Goal: Check status: Check status

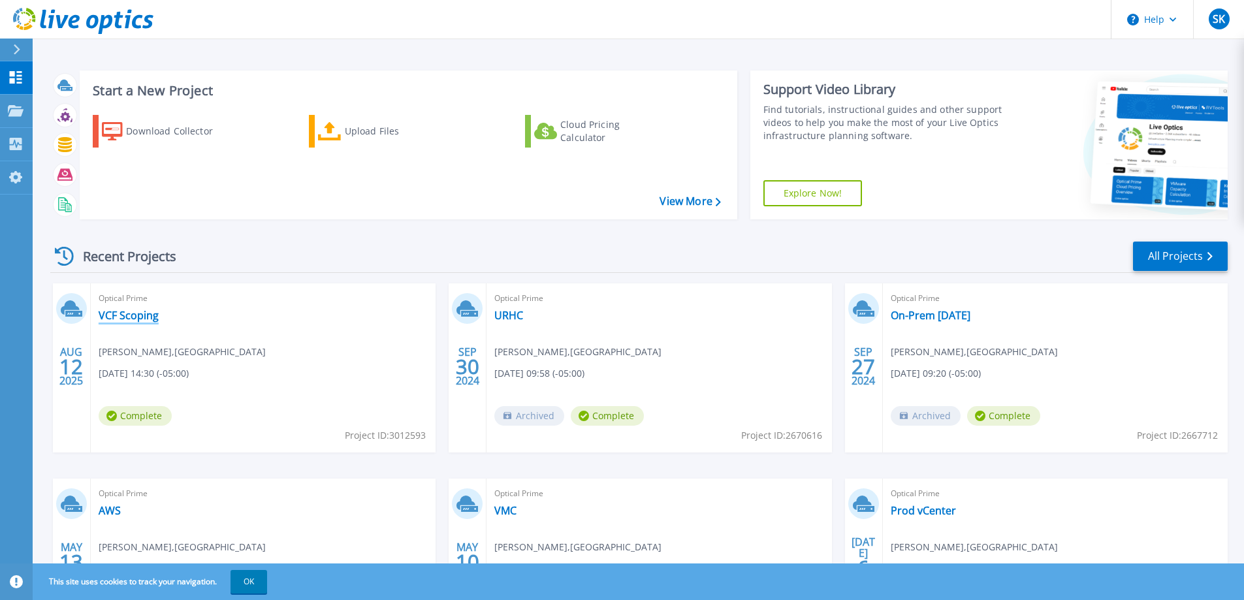
click at [123, 317] on link "VCF Scoping" at bounding box center [129, 315] width 60 height 13
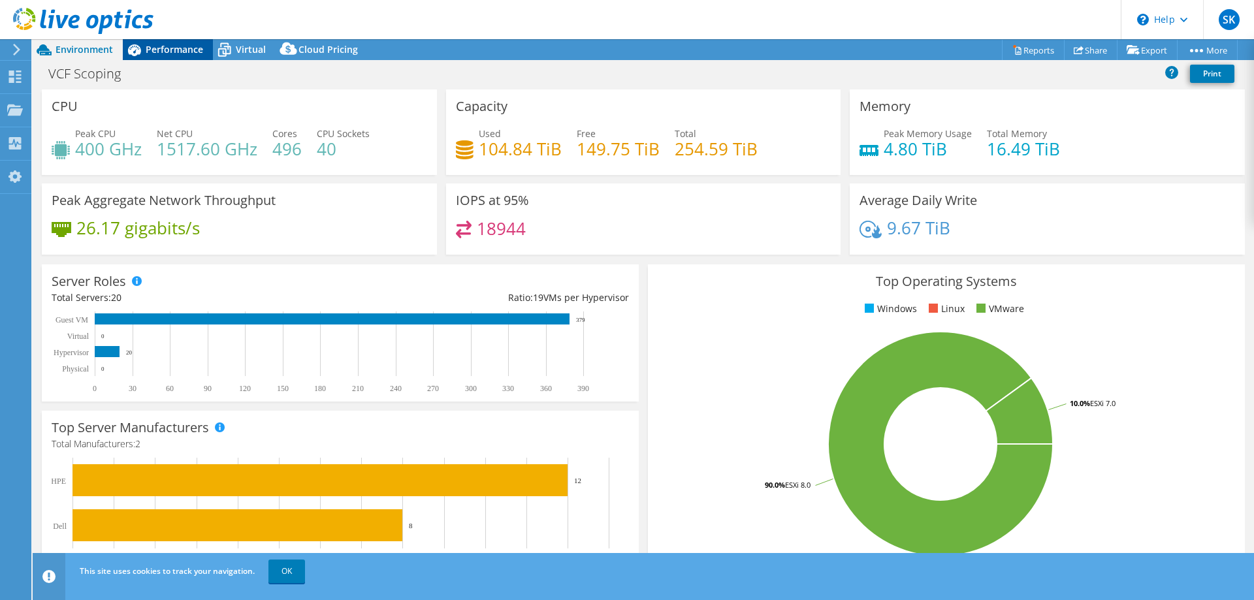
click at [152, 46] on span "Performance" at bounding box center [174, 49] width 57 height 12
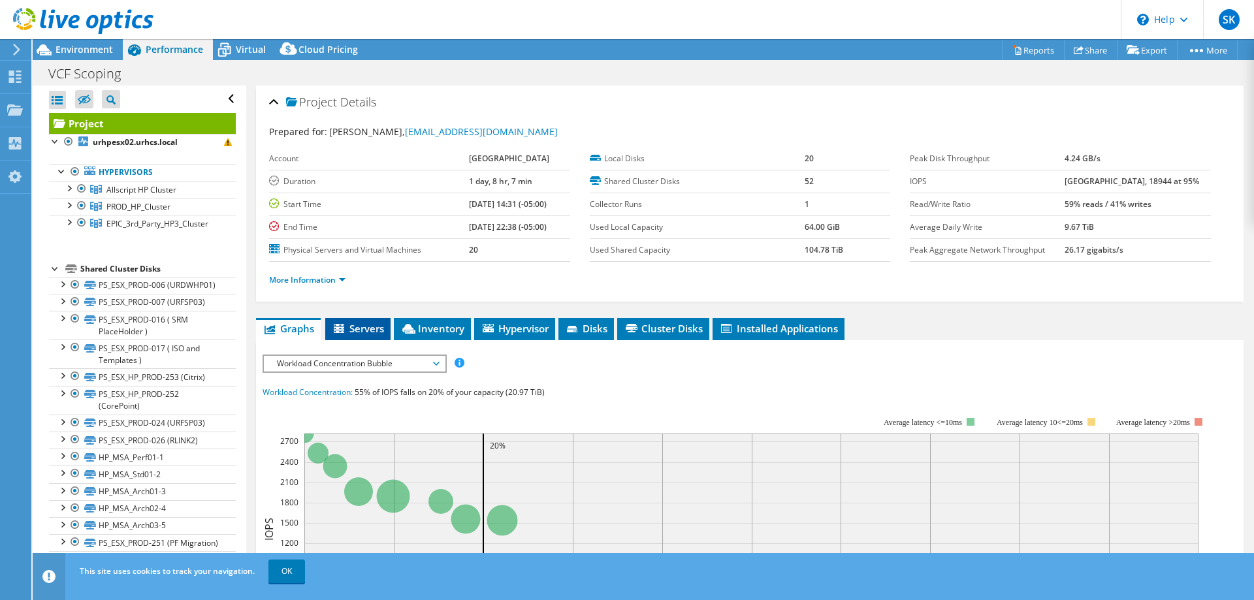
click at [358, 327] on span "Servers" at bounding box center [358, 328] width 52 height 13
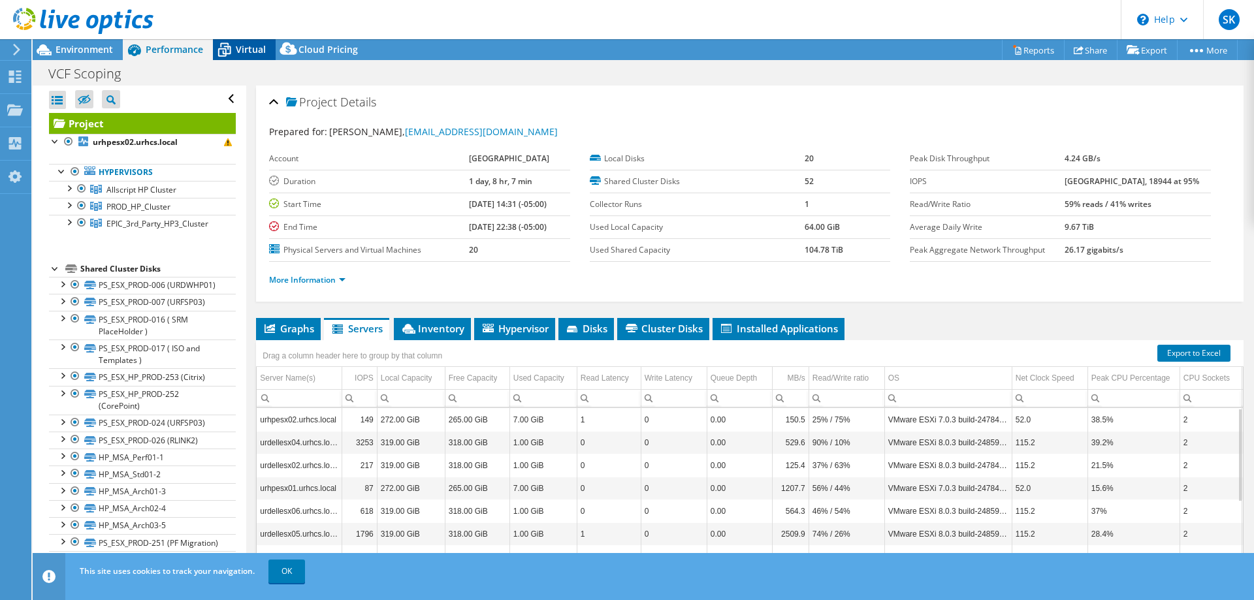
click at [236, 53] on span "Virtual" at bounding box center [251, 49] width 30 height 12
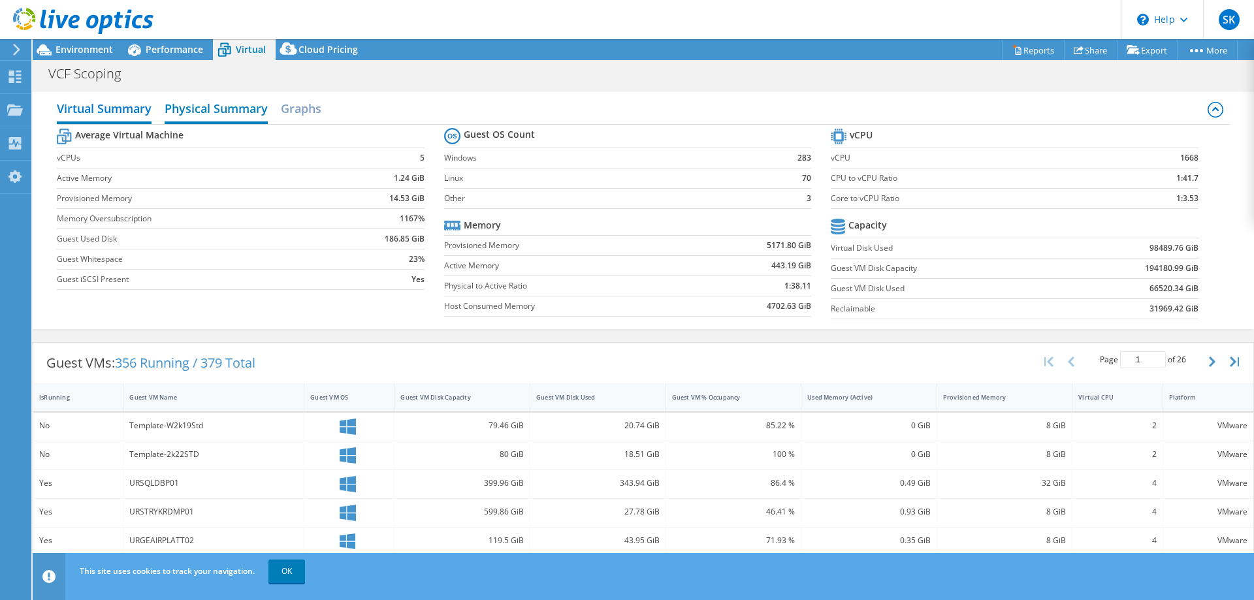
click at [252, 109] on h2 "Physical Summary" at bounding box center [216, 109] width 103 height 29
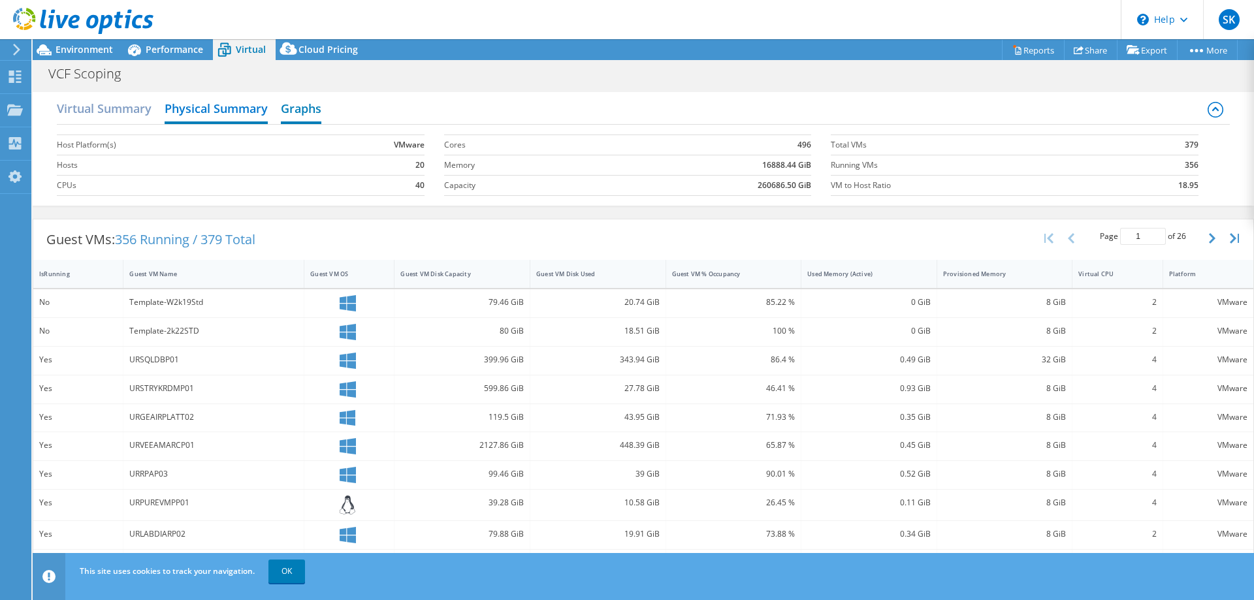
click at [315, 114] on h2 "Graphs" at bounding box center [301, 109] width 40 height 29
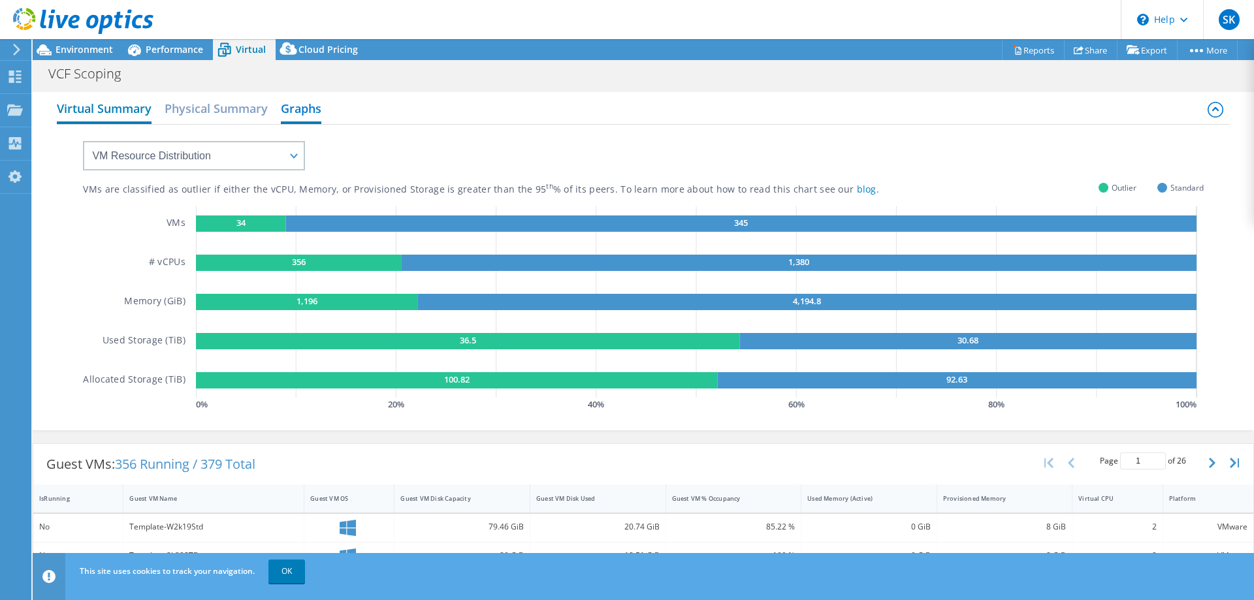
click at [114, 106] on h2 "Virtual Summary" at bounding box center [104, 109] width 95 height 29
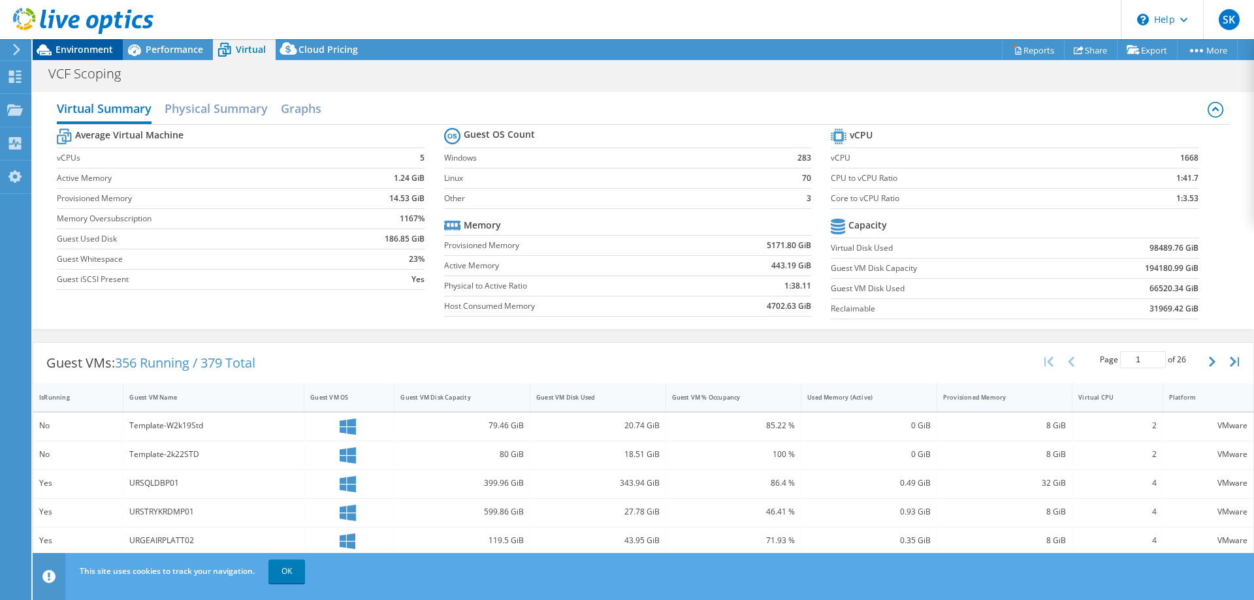
click at [82, 48] on span "Environment" at bounding box center [83, 49] width 57 height 12
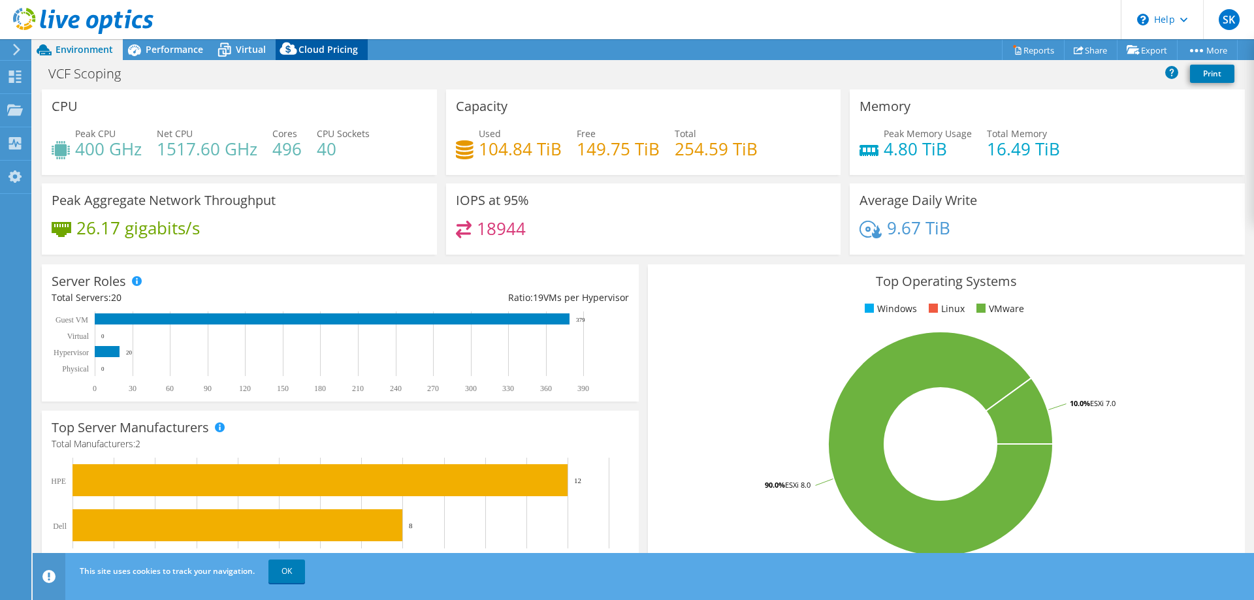
click at [324, 46] on span "Cloud Pricing" at bounding box center [327, 49] width 59 height 12
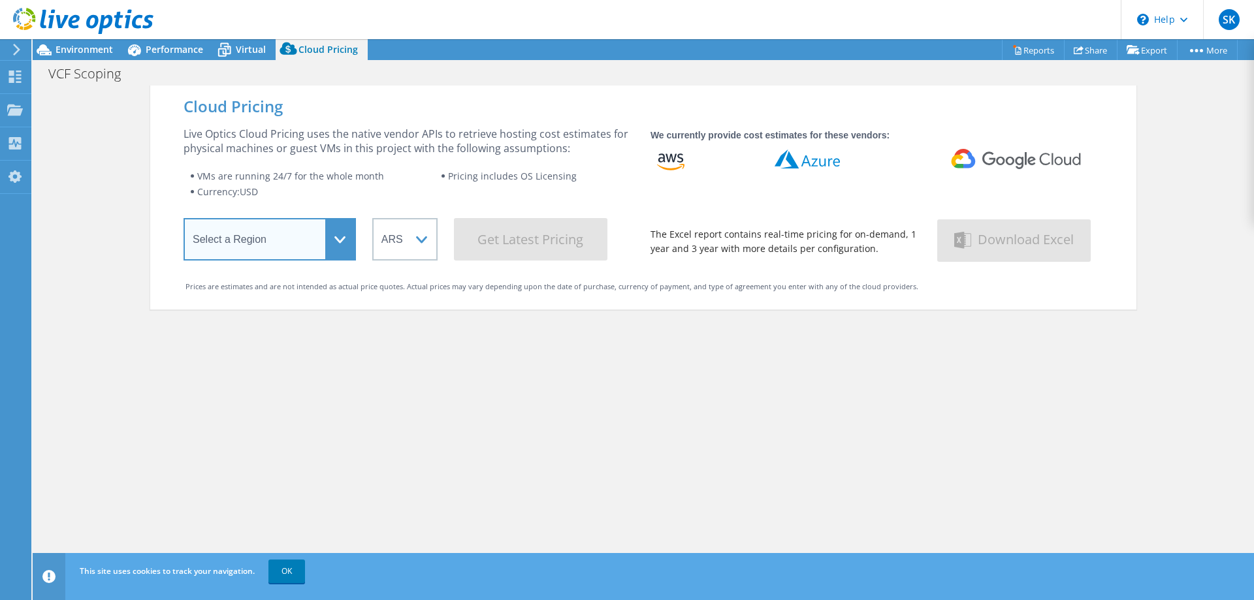
click at [332, 239] on select "Select a Region [GEOGRAPHIC_DATA] ([GEOGRAPHIC_DATA]) [GEOGRAPHIC_DATA] ([GEOGR…" at bounding box center [269, 239] width 172 height 42
select select "USEast"
click at [183, 221] on select "Select a Region [GEOGRAPHIC_DATA] ([GEOGRAPHIC_DATA]) [GEOGRAPHIC_DATA] ([GEOGR…" at bounding box center [269, 239] width 172 height 42
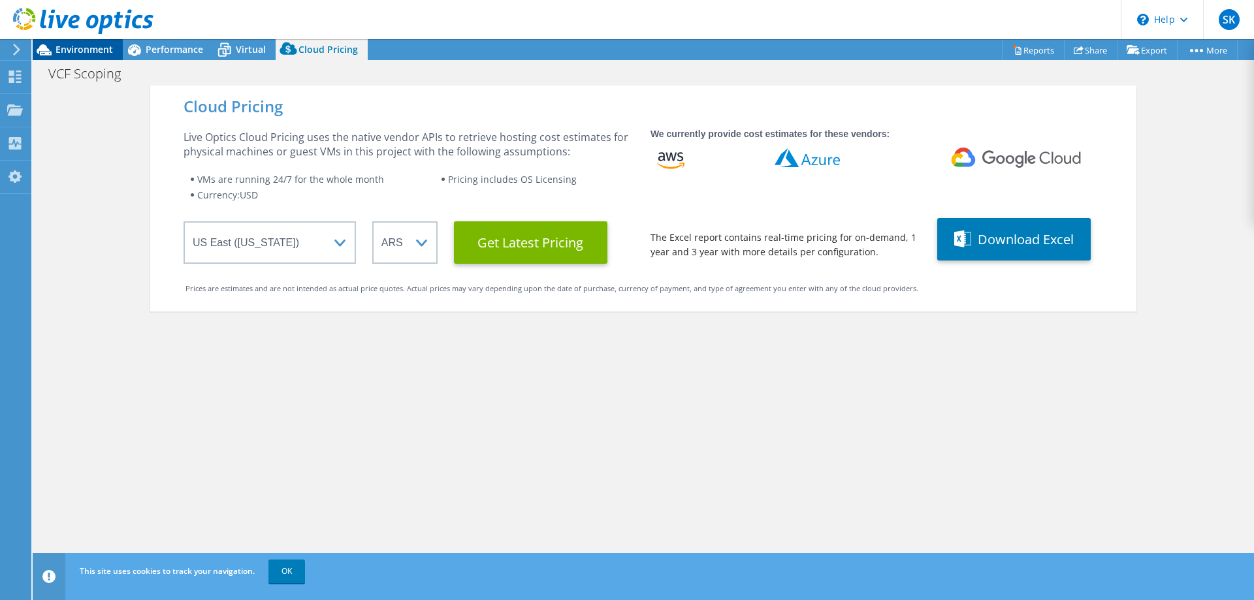
click at [84, 53] on span "Environment" at bounding box center [83, 49] width 57 height 12
